Goal: Find specific page/section

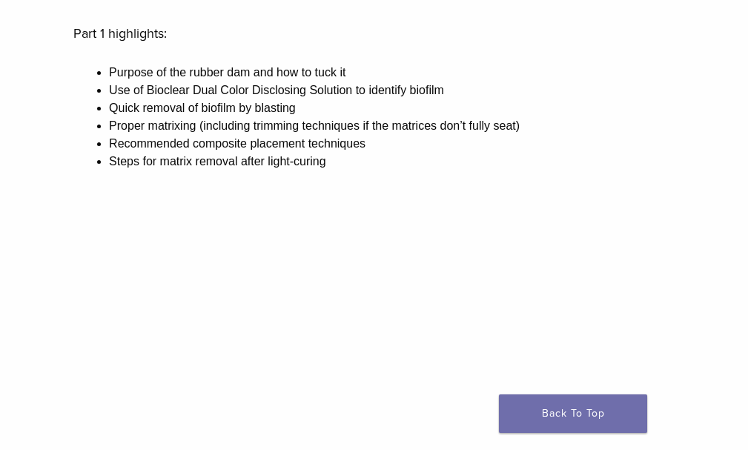
scroll to position [237, 0]
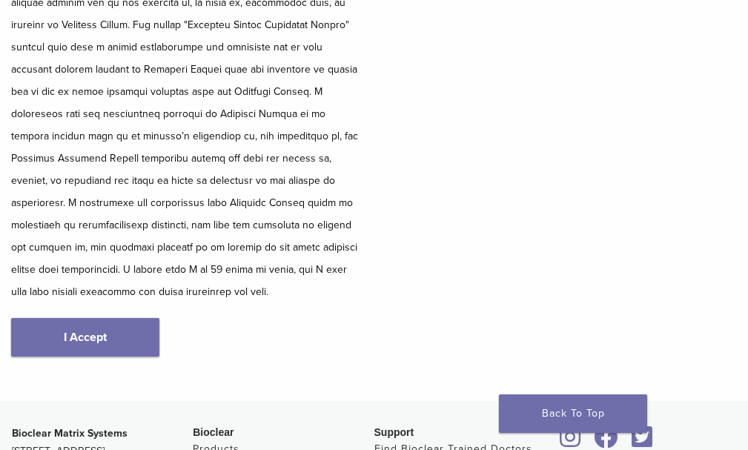
scroll to position [385, 0]
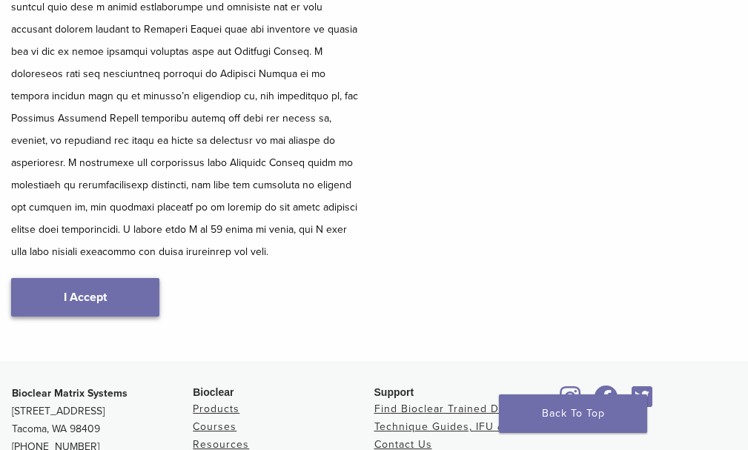
click at [123, 278] on link "I Accept" at bounding box center [85, 297] width 148 height 39
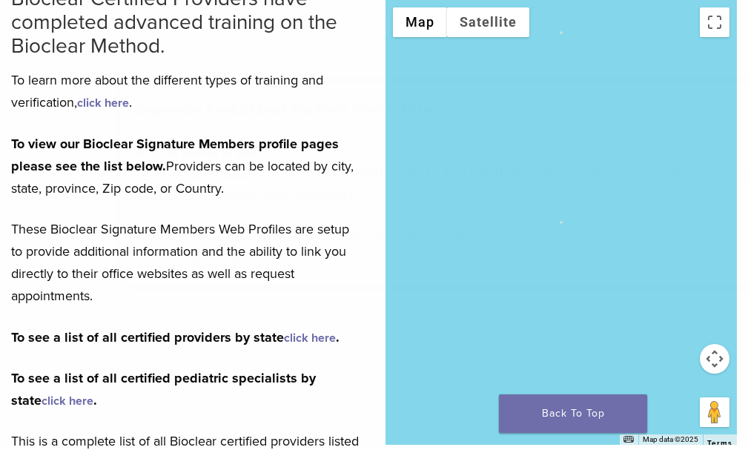
scroll to position [222, 0]
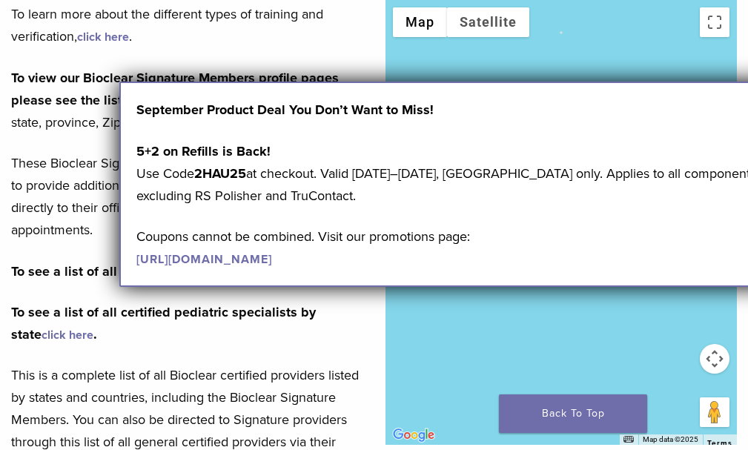
click at [214, 88] on div "September Product Deal You Don’t Want to Miss! 5+2 on Refills is Back! Use Code…" at bounding box center [474, 184] width 711 height 205
click at [233, 72] on div "To view our Bioclear Signature Members profile pages please see the list below.…" at bounding box center [187, 271] width 352 height 409
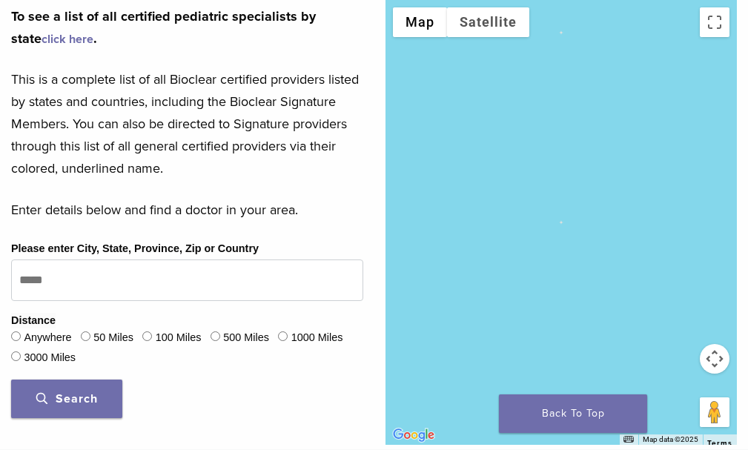
scroll to position [519, 0]
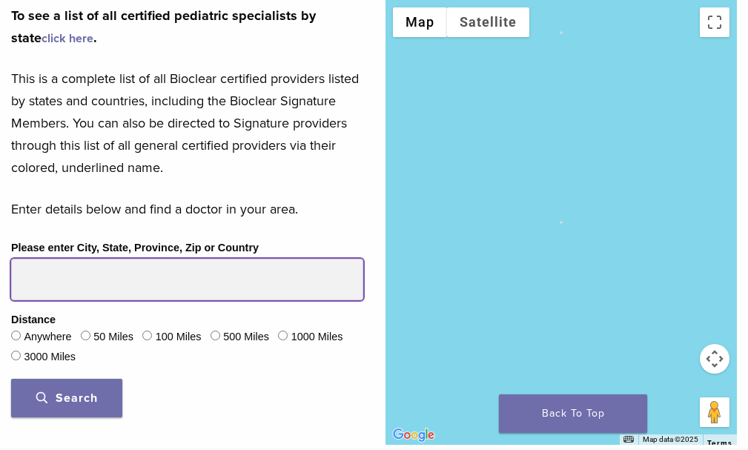
click at [79, 259] on input "Please enter City, State, Province, Zip or Country" at bounding box center [187, 280] width 352 height 42
type input "*****"
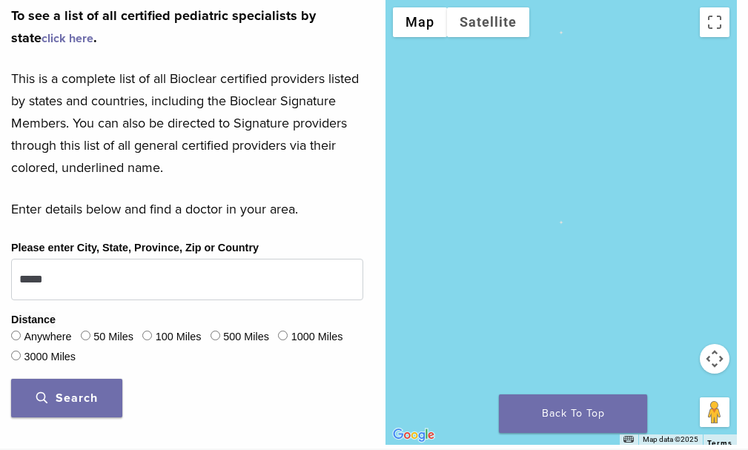
click at [76, 379] on button "Search" at bounding box center [66, 398] width 111 height 39
click at [76, 391] on span "Search" at bounding box center [67, 398] width 62 height 15
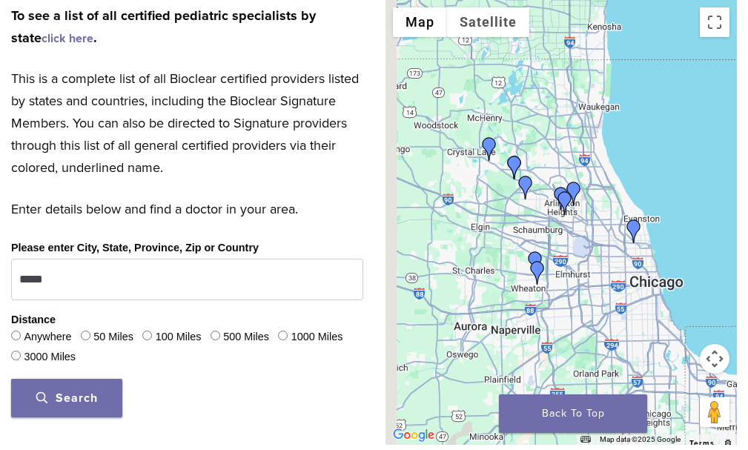
click at [62, 379] on button "Search" at bounding box center [66, 398] width 111 height 39
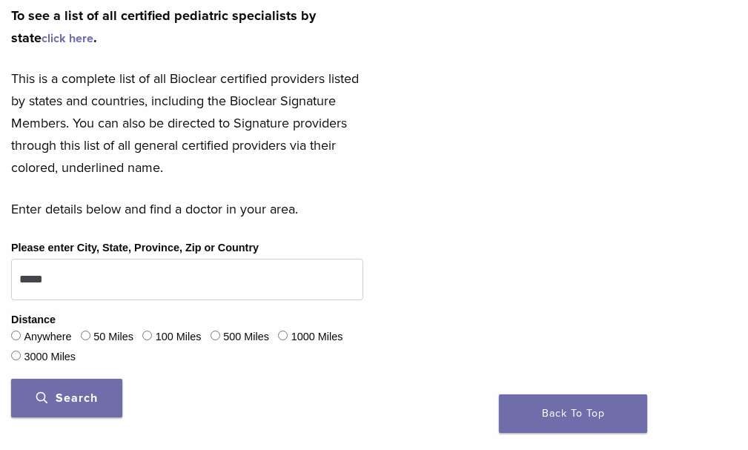
scroll to position [371, 0]
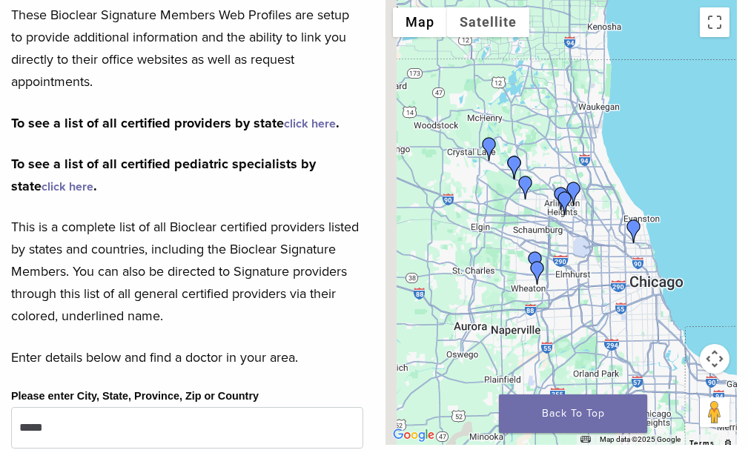
click at [577, 197] on img "Dr. Kathy Pawlusiewicz" at bounding box center [565, 203] width 24 height 24
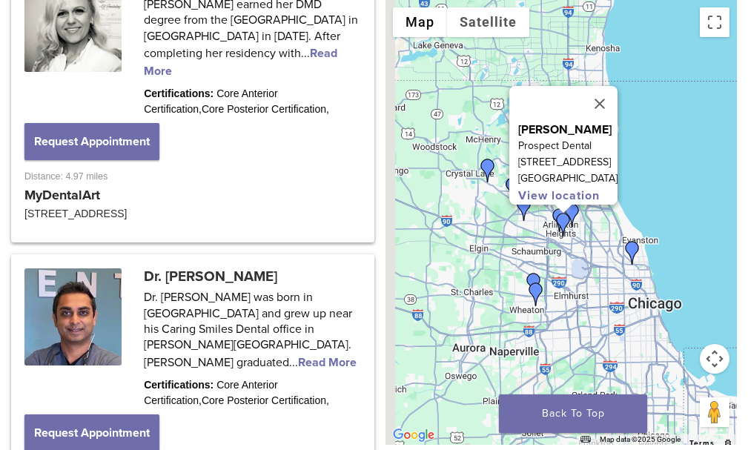
scroll to position [1420, 0]
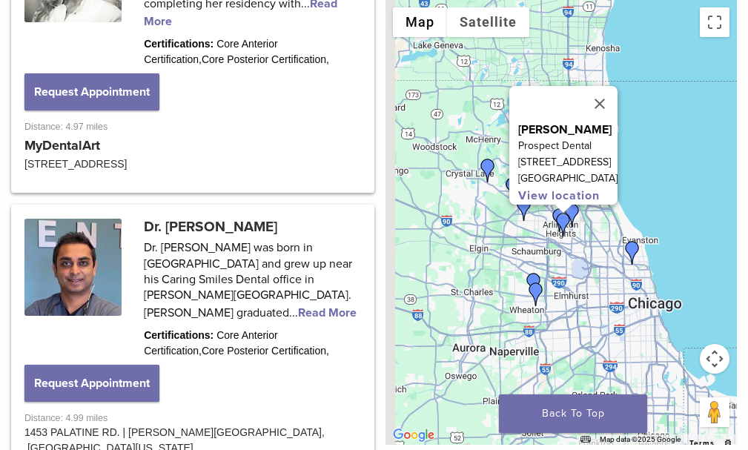
click at [575, 213] on img "Dr. Kathy Pawlusiewicz" at bounding box center [564, 225] width 24 height 24
click at [572, 210] on div at bounding box center [563, 209] width 19 height 9
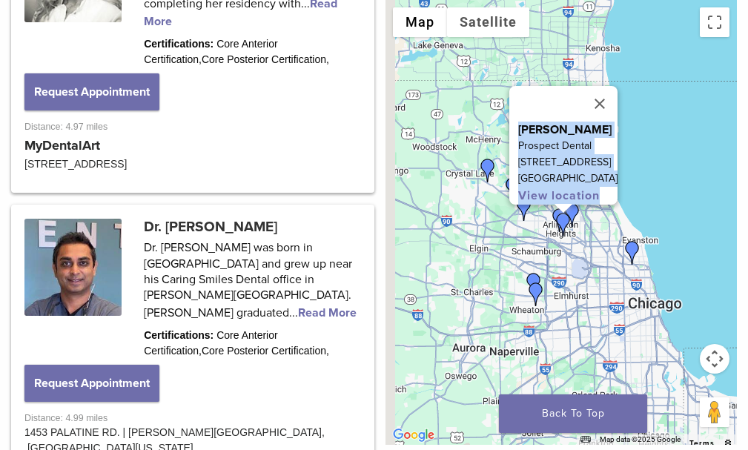
click at [572, 210] on div at bounding box center [563, 209] width 19 height 9
click at [567, 209] on div "[PERSON_NAME] Prospect Dental [STREET_ADDRESS] View location" at bounding box center [562, 222] width 352 height 445
click at [536, 214] on img "Dr. Ankur Patel" at bounding box center [524, 209] width 24 height 24
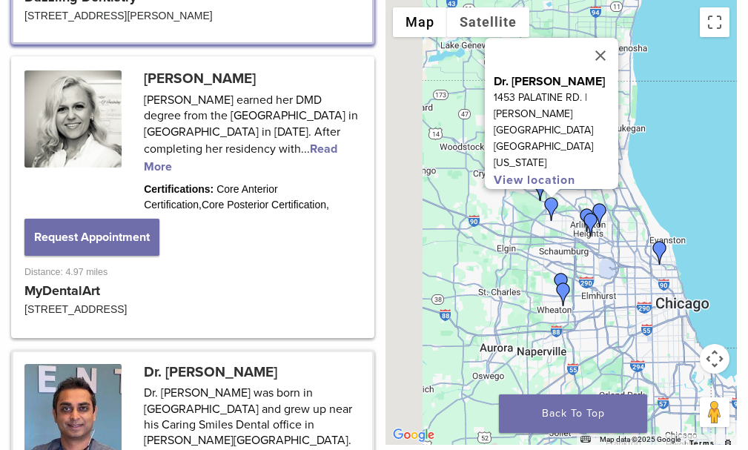
scroll to position [1251, 0]
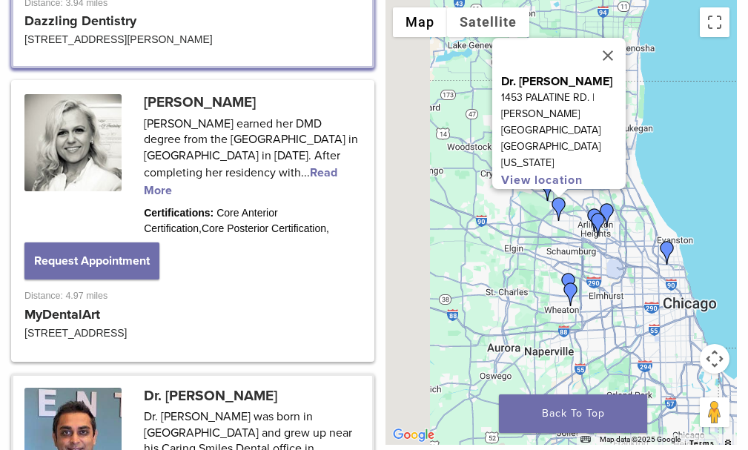
click at [679, 248] on img "Dr. Mansi Raina" at bounding box center [668, 253] width 24 height 24
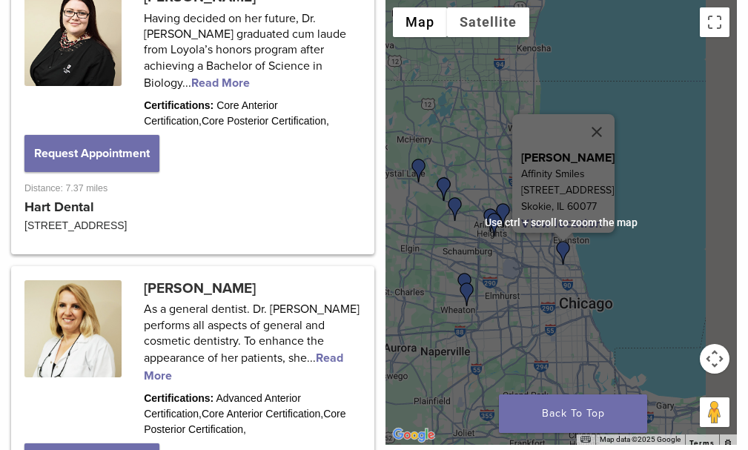
scroll to position [2239, 0]
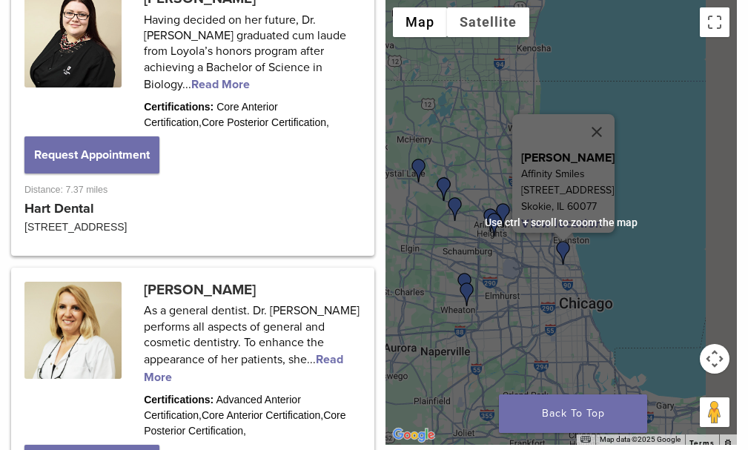
click at [587, 299] on div "To navigate, press the arrow keys. [PERSON_NAME] Affinity Smiles [STREET_ADDRES…" at bounding box center [562, 222] width 352 height 445
click at [615, 114] on button "Close" at bounding box center [597, 132] width 36 height 36
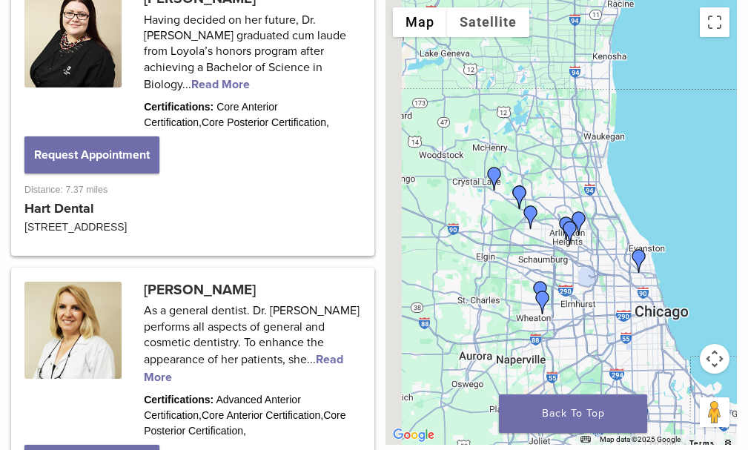
drag, startPoint x: 595, startPoint y: 237, endPoint x: 659, endPoint y: 238, distance: 64.5
click at [674, 244] on div at bounding box center [562, 222] width 352 height 445
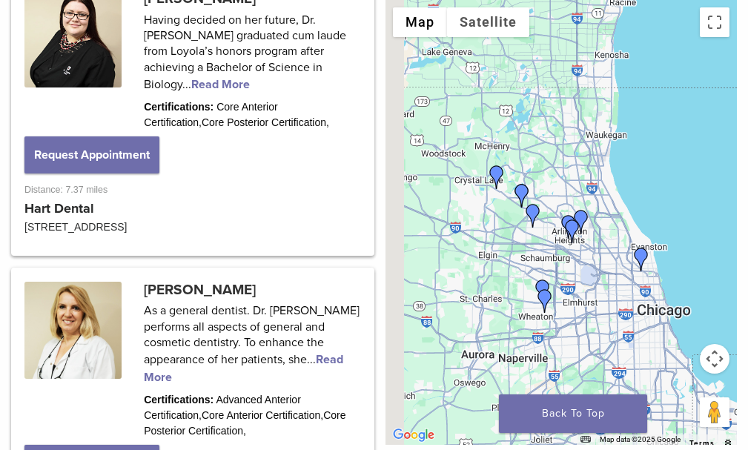
click at [584, 220] on img "Dr. Kathy Pawlusiewicz" at bounding box center [573, 231] width 24 height 24
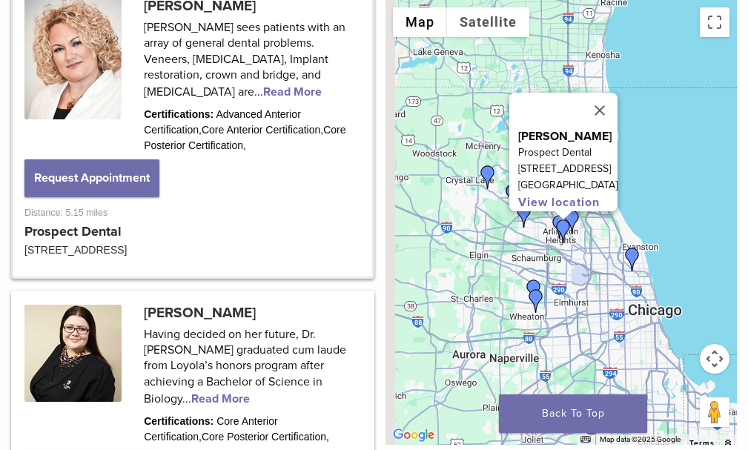
scroll to position [1791, 0]
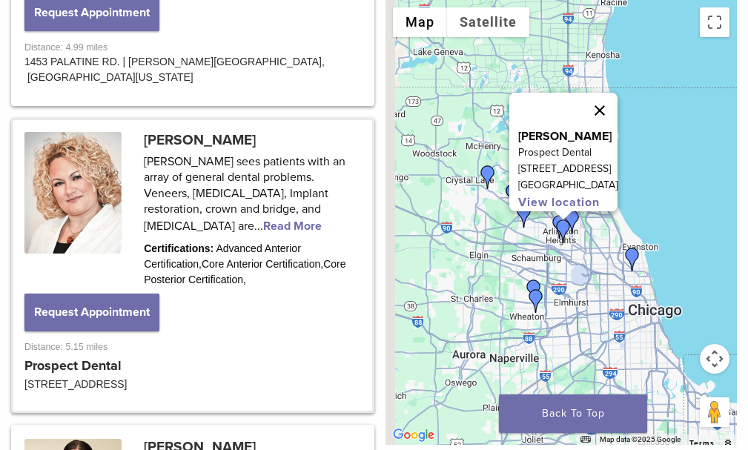
click at [618, 93] on button "Close" at bounding box center [600, 111] width 36 height 36
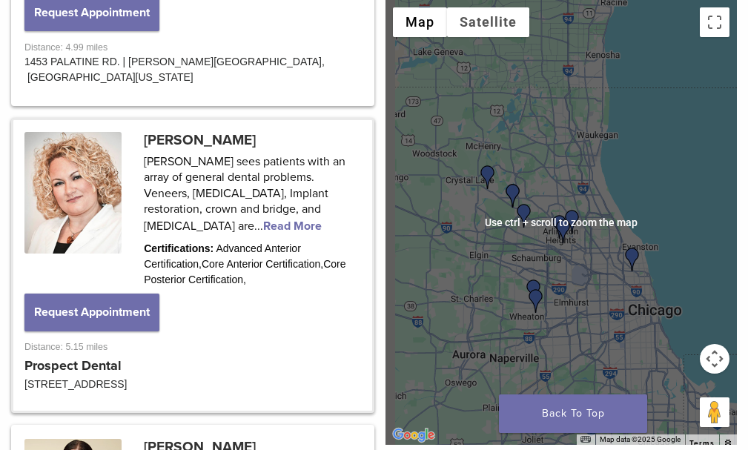
click at [668, 205] on div "To navigate, press the arrow keys." at bounding box center [562, 222] width 352 height 445
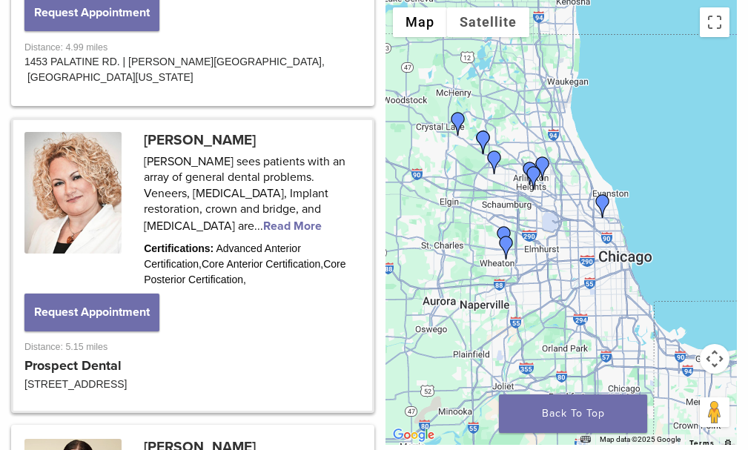
drag, startPoint x: 575, startPoint y: 154, endPoint x: 545, endPoint y: 100, distance: 61.1
click at [545, 100] on div at bounding box center [562, 222] width 352 height 445
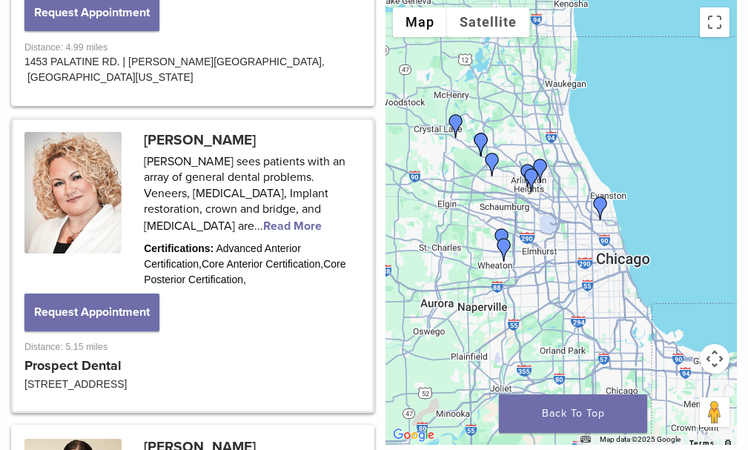
click at [629, 190] on div at bounding box center [562, 222] width 352 height 445
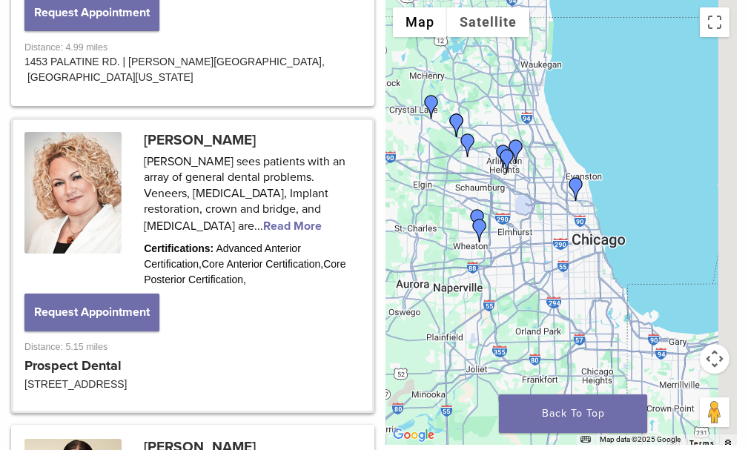
drag, startPoint x: 636, startPoint y: 195, endPoint x: 607, endPoint y: 173, distance: 36.5
click at [608, 173] on div at bounding box center [562, 222] width 352 height 445
drag, startPoint x: 613, startPoint y: 185, endPoint x: 621, endPoint y: 194, distance: 12.1
click at [616, 190] on div at bounding box center [562, 222] width 352 height 445
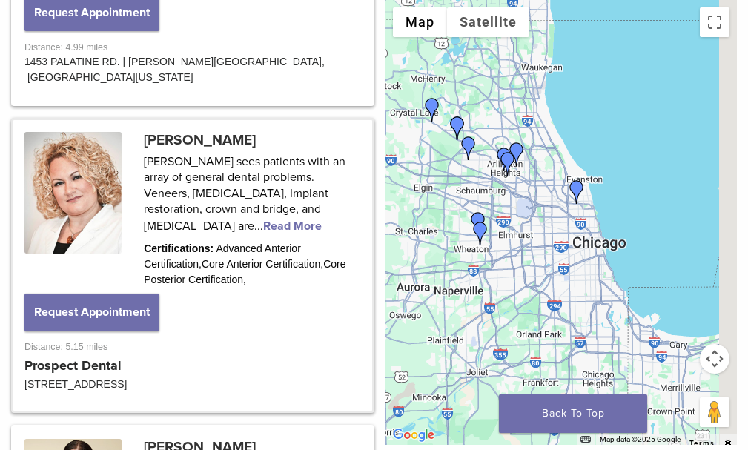
click at [589, 185] on img "Dr. Mansi Raina" at bounding box center [577, 192] width 24 height 24
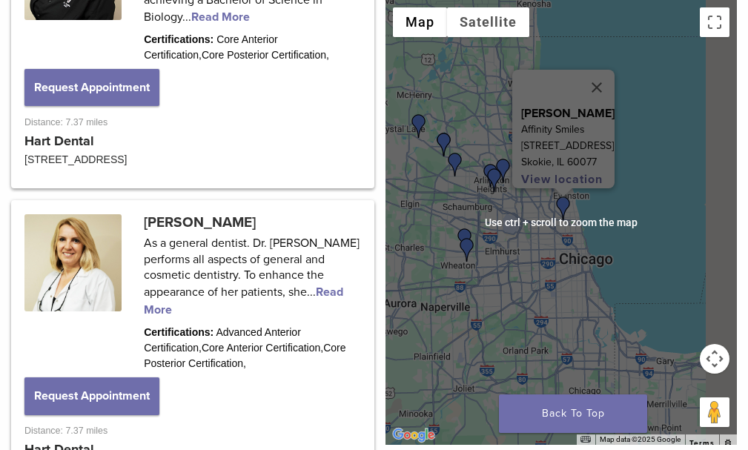
scroll to position [2314, 0]
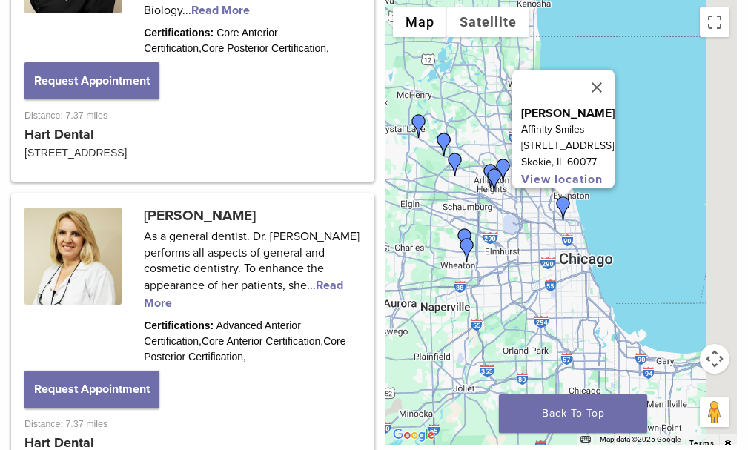
click at [624, 205] on div "To navigate, press the arrow keys. [PERSON_NAME] Affinity Smiles [STREET_ADDRES…" at bounding box center [562, 222] width 352 height 445
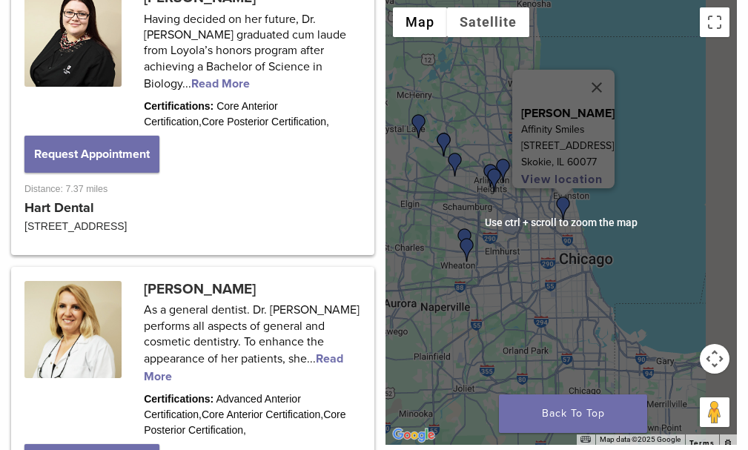
scroll to position [2239, 0]
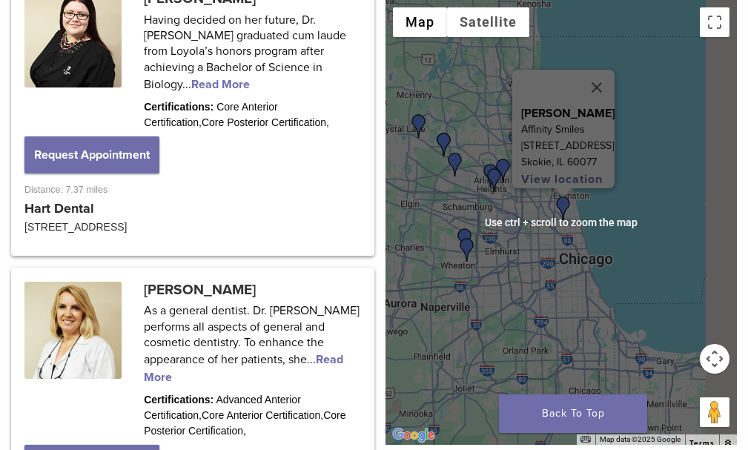
click at [611, 178] on p "View location" at bounding box center [567, 180] width 93 height 18
click at [615, 70] on button "Close" at bounding box center [597, 88] width 36 height 36
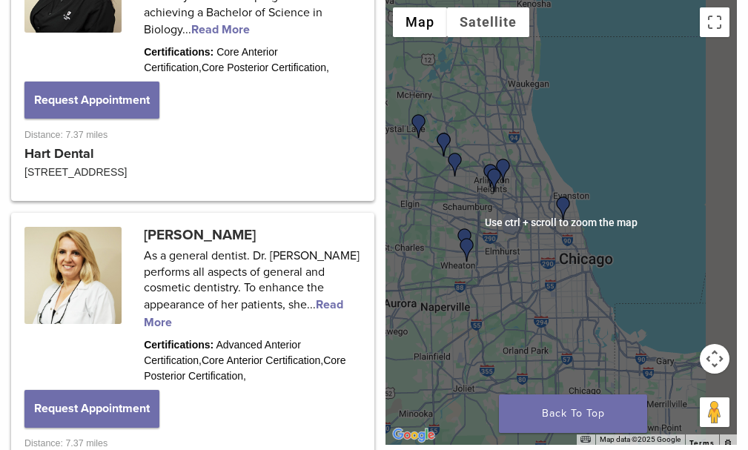
scroll to position [2314, 0]
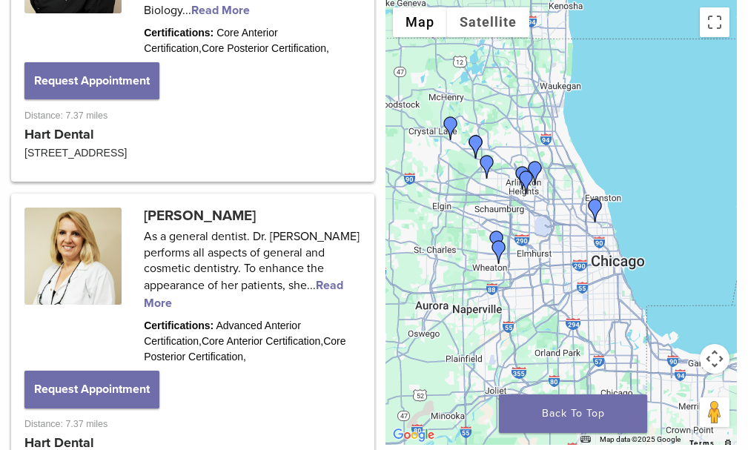
drag, startPoint x: 591, startPoint y: 174, endPoint x: 641, endPoint y: 129, distance: 66.7
click at [641, 174] on div at bounding box center [562, 222] width 352 height 445
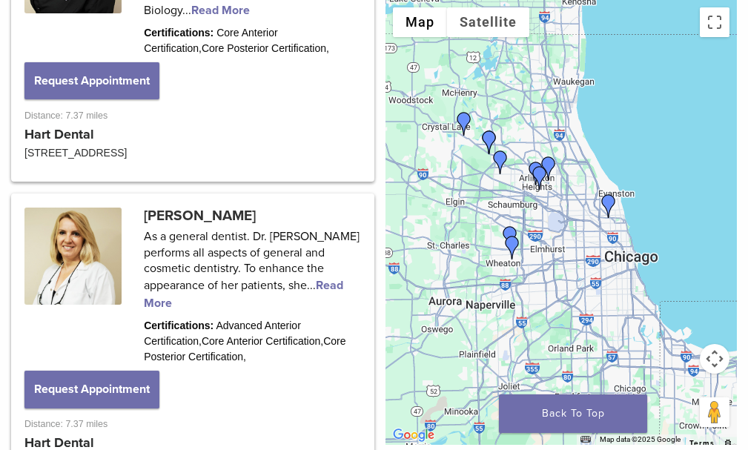
click at [512, 151] on img "Dr. Ankur Patel" at bounding box center [501, 163] width 24 height 24
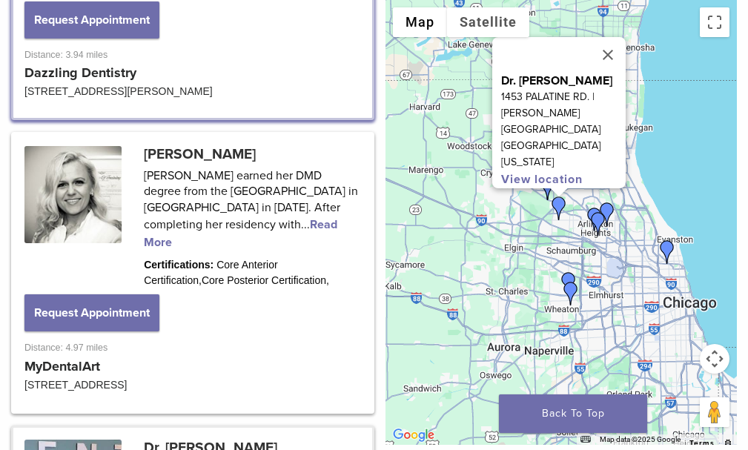
scroll to position [1177, 0]
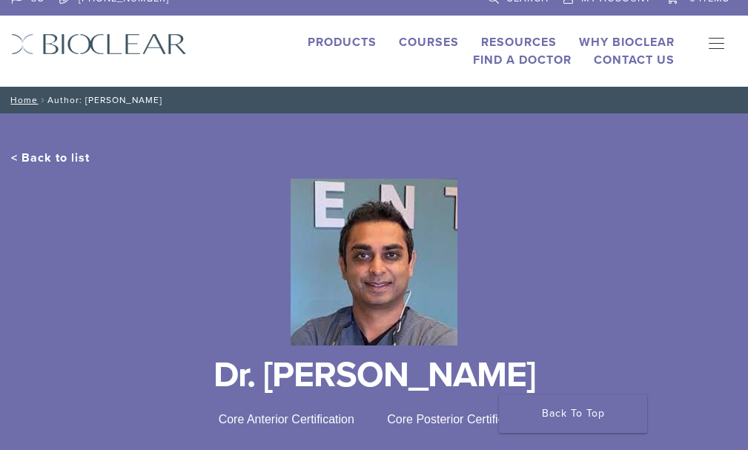
scroll to position [14, 0]
